Goal: Navigation & Orientation: Find specific page/section

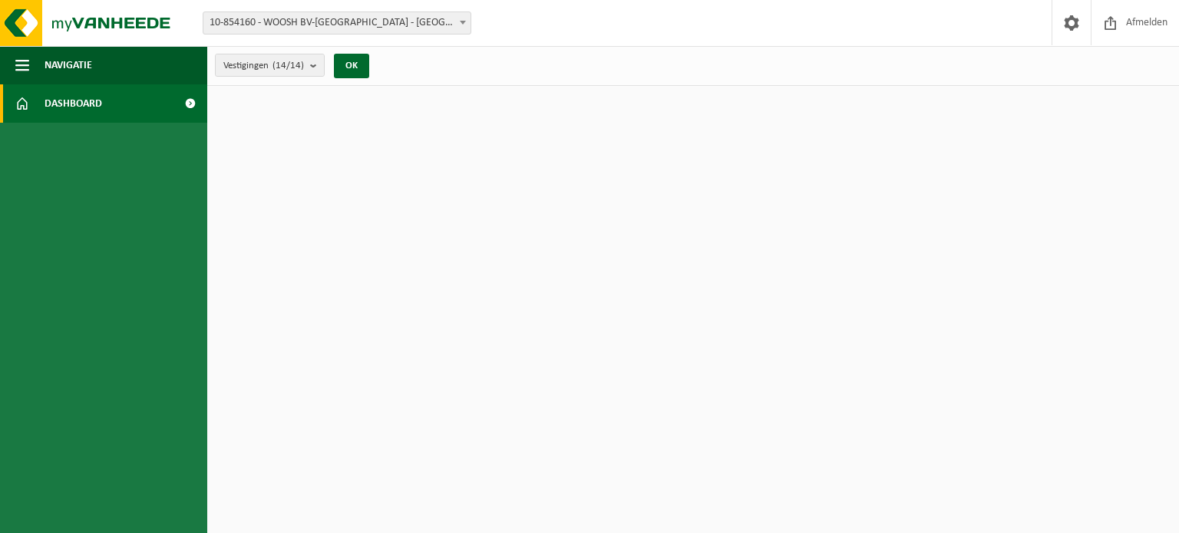
click at [55, 101] on span "Dashboard" at bounding box center [74, 103] width 58 height 38
click at [1144, 24] on span "Afmelden" at bounding box center [1146, 22] width 49 height 45
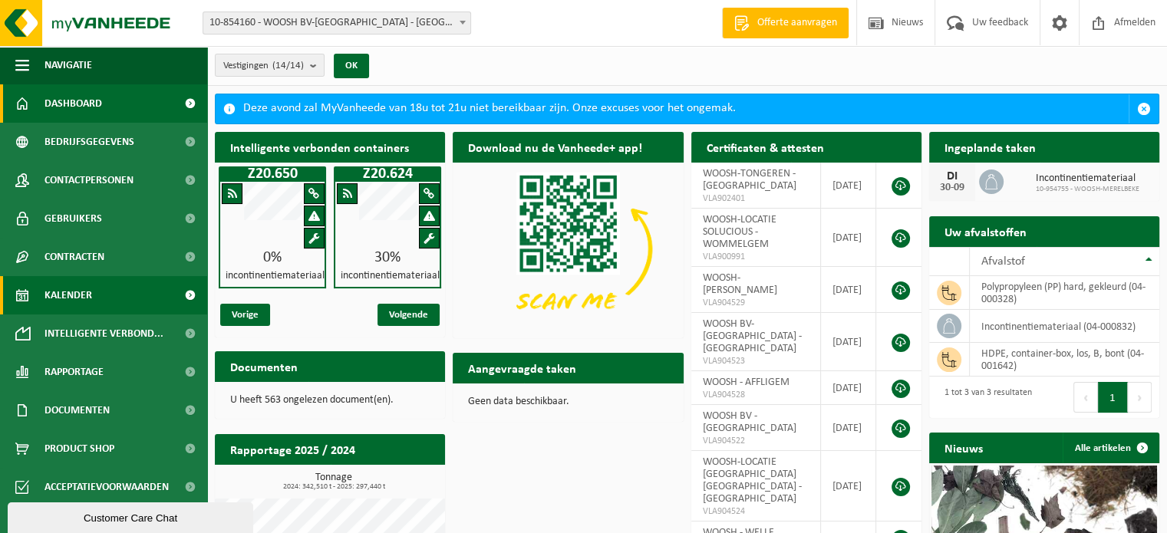
click at [58, 291] on span "Kalender" at bounding box center [69, 295] width 48 height 38
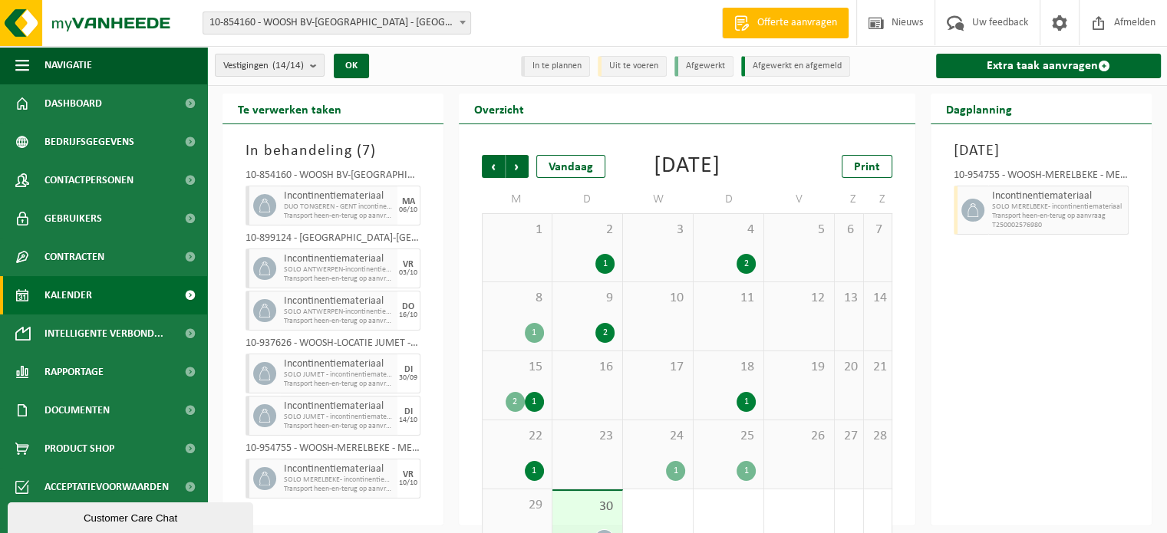
click at [299, 372] on span "SOLO JUMET - incontinentiemateriaal" at bounding box center [339, 375] width 110 height 9
